Goal: Navigation & Orientation: Find specific page/section

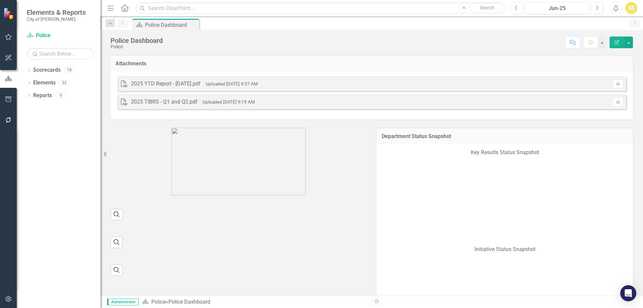
click at [630, 11] on div "SS" at bounding box center [631, 8] width 12 height 12
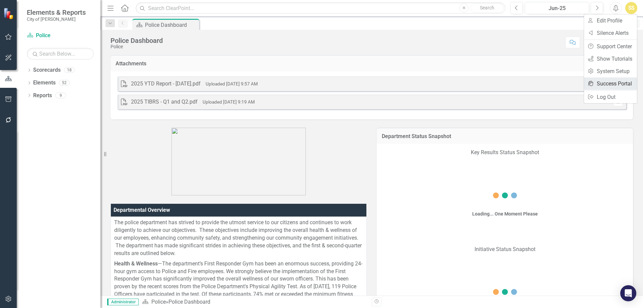
click at [622, 81] on link "icon.portal Success Portal" at bounding box center [610, 83] width 53 height 12
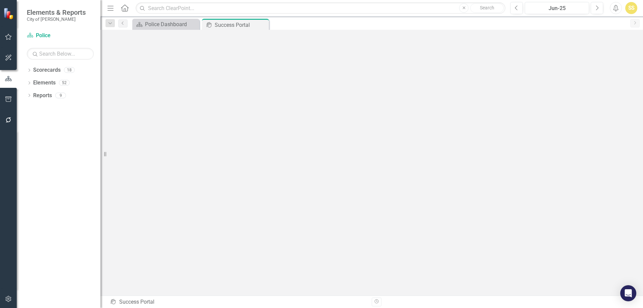
scroll to position [2, 0]
click at [8, 300] on icon "button" at bounding box center [8, 299] width 6 height 6
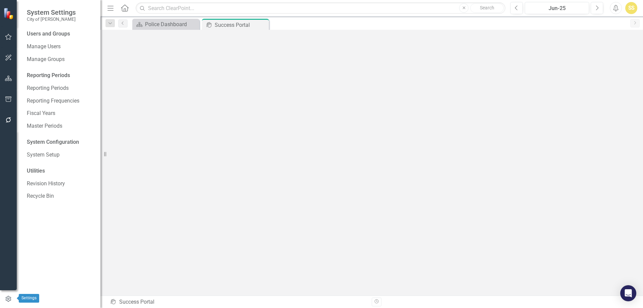
click at [6, 300] on icon "button" at bounding box center [8, 299] width 7 height 6
click at [172, 25] on div "Police Dashboard" at bounding box center [167, 24] width 44 height 8
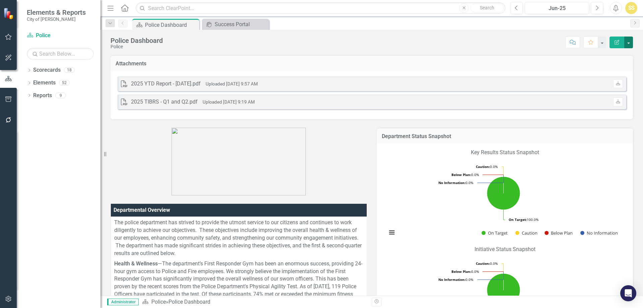
click at [629, 42] on button "button" at bounding box center [628, 42] width 9 height 12
click at [239, 17] on div "Dropdown Search Scorecard Police Dashboard Pin icon.portal Success Portal Close…" at bounding box center [371, 22] width 542 height 13
click at [240, 25] on div "Success Portal" at bounding box center [237, 24] width 44 height 8
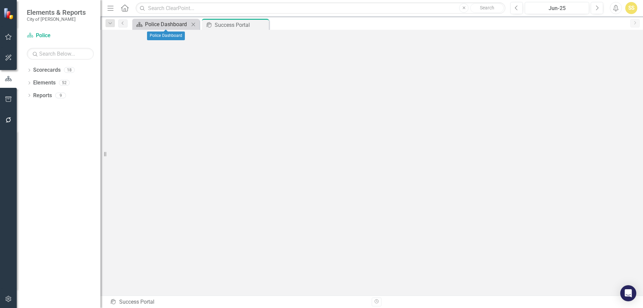
click at [172, 28] on div "Police Dashboard" at bounding box center [167, 24] width 44 height 8
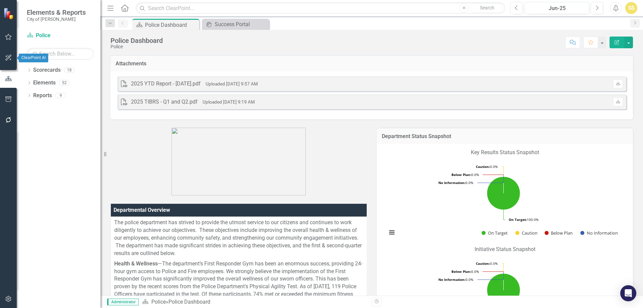
click at [8, 58] on icon "button" at bounding box center [8, 57] width 7 height 5
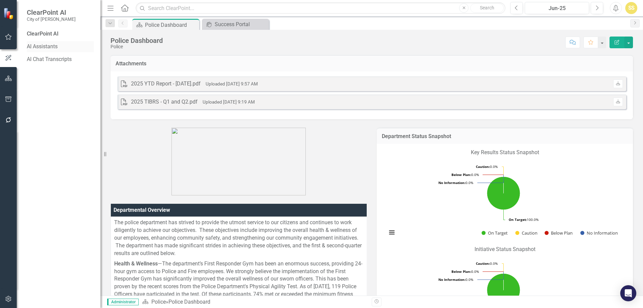
click at [53, 46] on link "AI Assistants" at bounding box center [60, 47] width 67 height 8
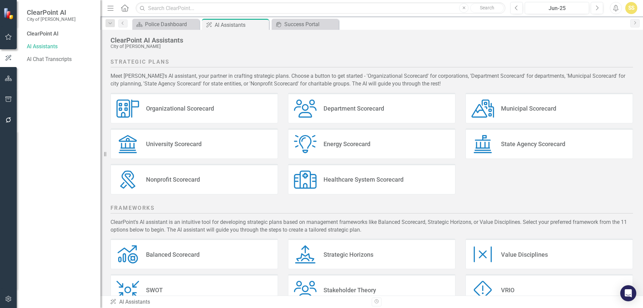
click at [634, 6] on div "SS" at bounding box center [631, 8] width 12 height 12
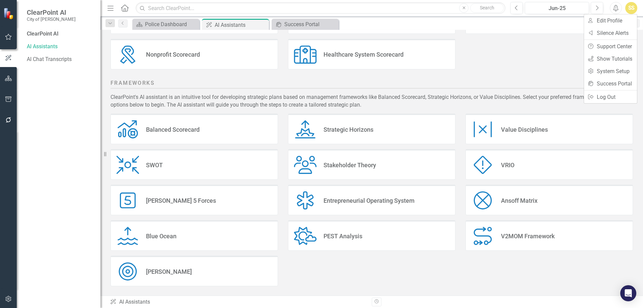
scroll to position [126, 0]
click at [615, 70] on link "Settings System Setup" at bounding box center [610, 71] width 53 height 12
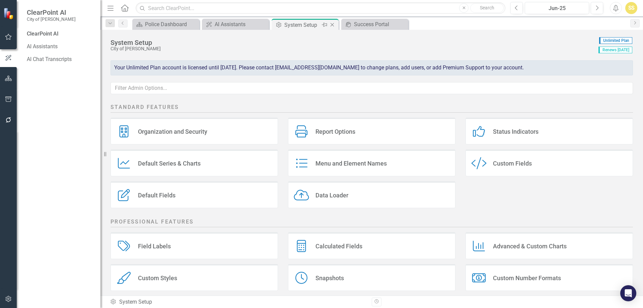
click at [332, 25] on icon at bounding box center [332, 25] width 4 height 4
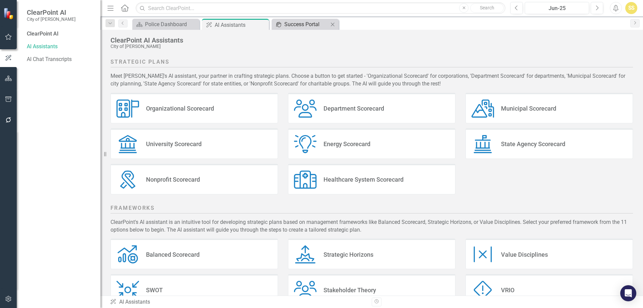
click at [309, 20] on div "Success Portal" at bounding box center [306, 24] width 44 height 8
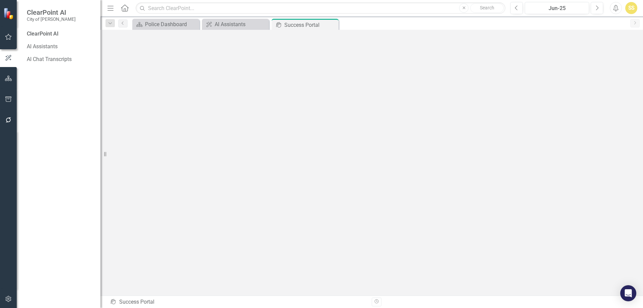
scroll to position [2, 0]
click at [174, 23] on div "Police Dashboard" at bounding box center [167, 24] width 44 height 8
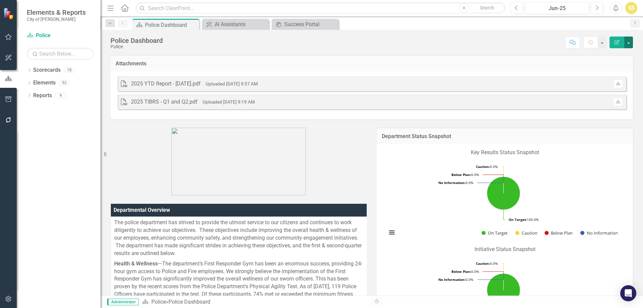
click at [627, 46] on button "button" at bounding box center [628, 42] width 9 height 12
click at [634, 5] on div "SS" at bounding box center [631, 8] width 12 height 12
click at [302, 28] on div "Success Portal" at bounding box center [306, 24] width 44 height 8
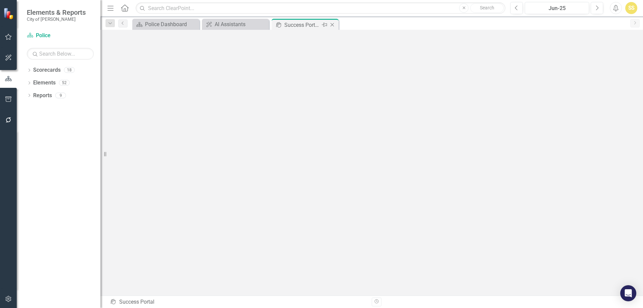
click at [332, 24] on icon "Close" at bounding box center [332, 24] width 7 height 5
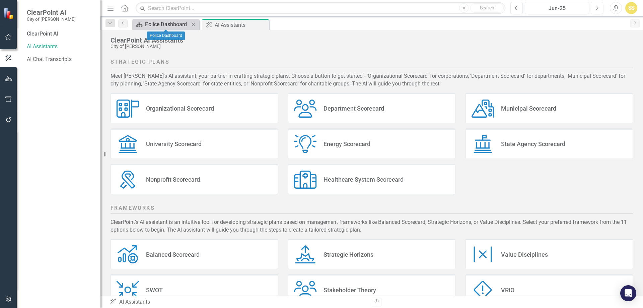
click at [157, 22] on div "Police Dashboard" at bounding box center [167, 24] width 44 height 8
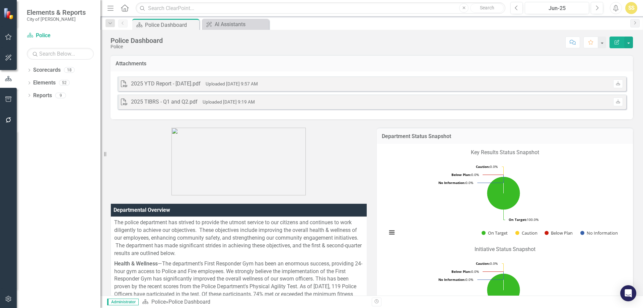
click at [633, 11] on div "SS" at bounding box center [631, 8] width 12 height 12
